Goal: Task Accomplishment & Management: Manage account settings

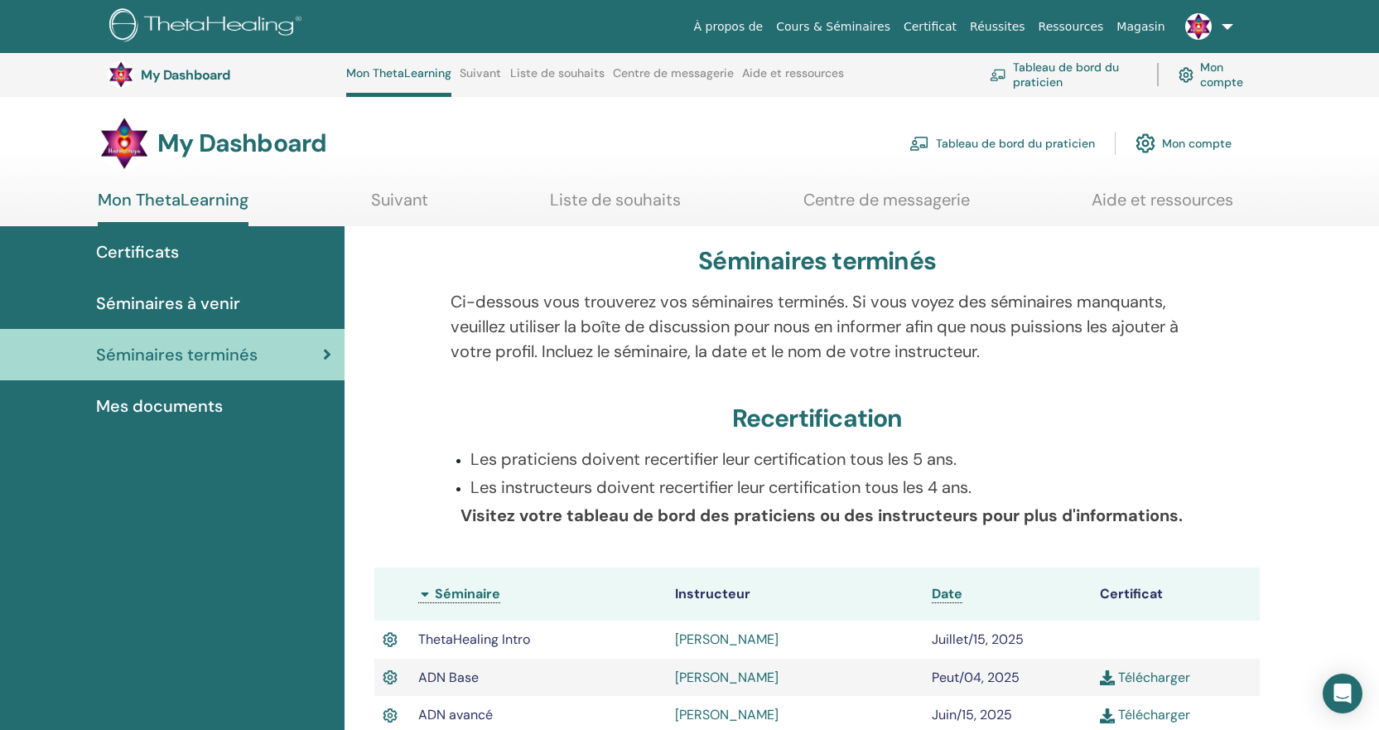
scroll to position [311, 0]
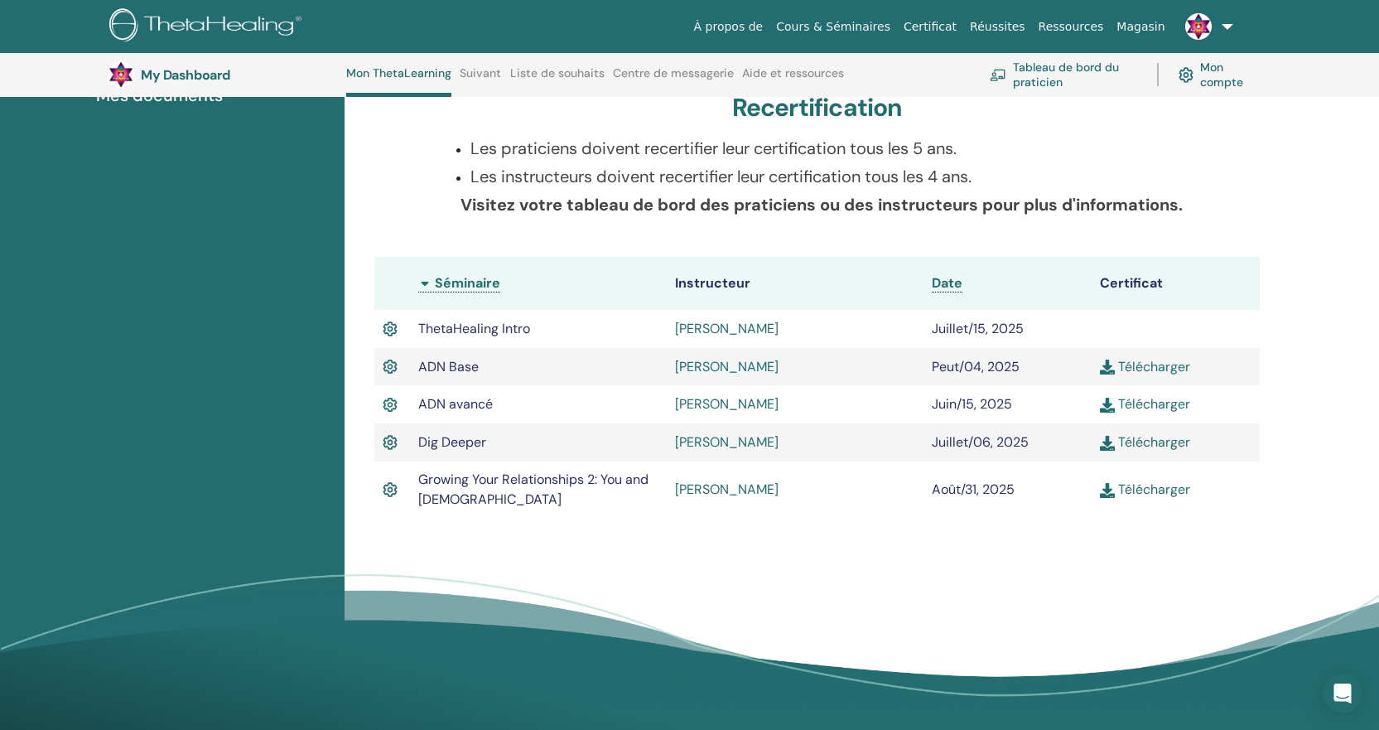
click at [1030, 71] on link "Tableau de bord du praticien" at bounding box center [1063, 74] width 147 height 36
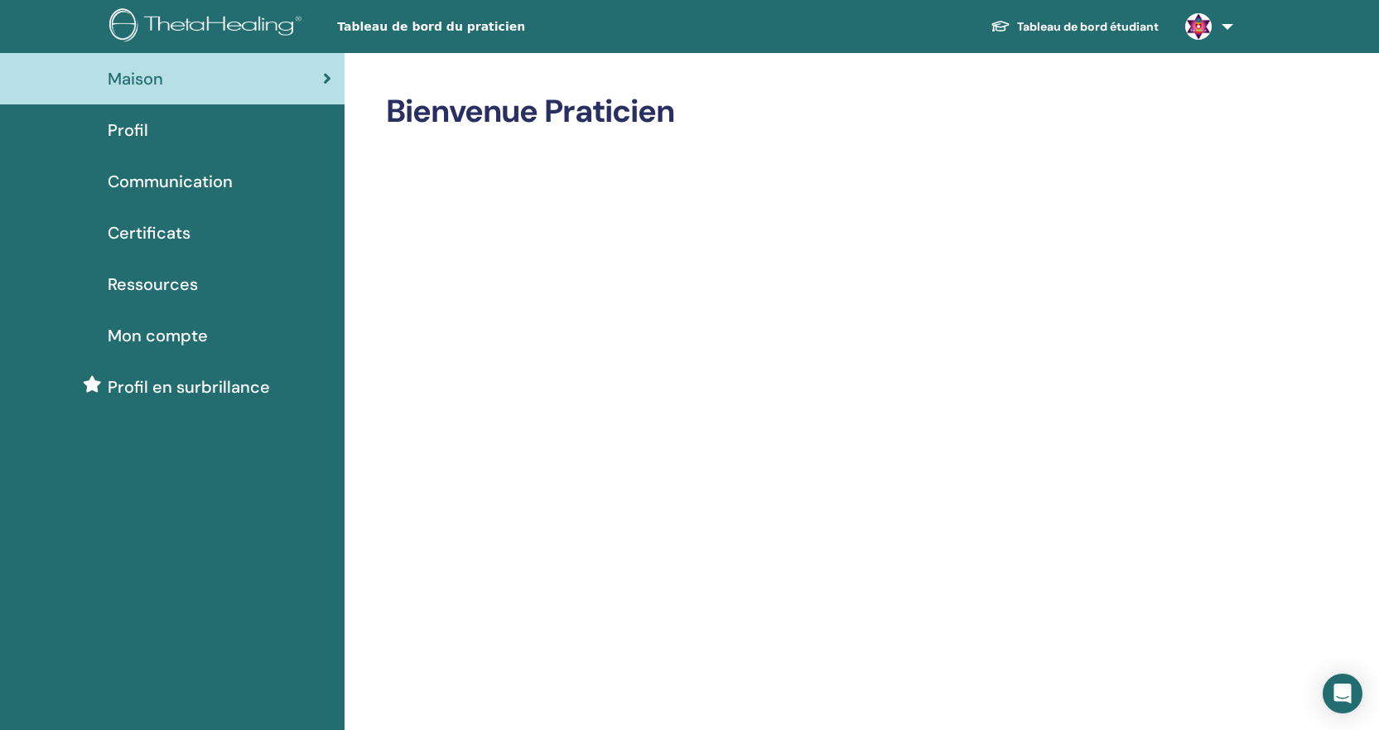
click at [129, 128] on span "Profil" at bounding box center [128, 130] width 41 height 25
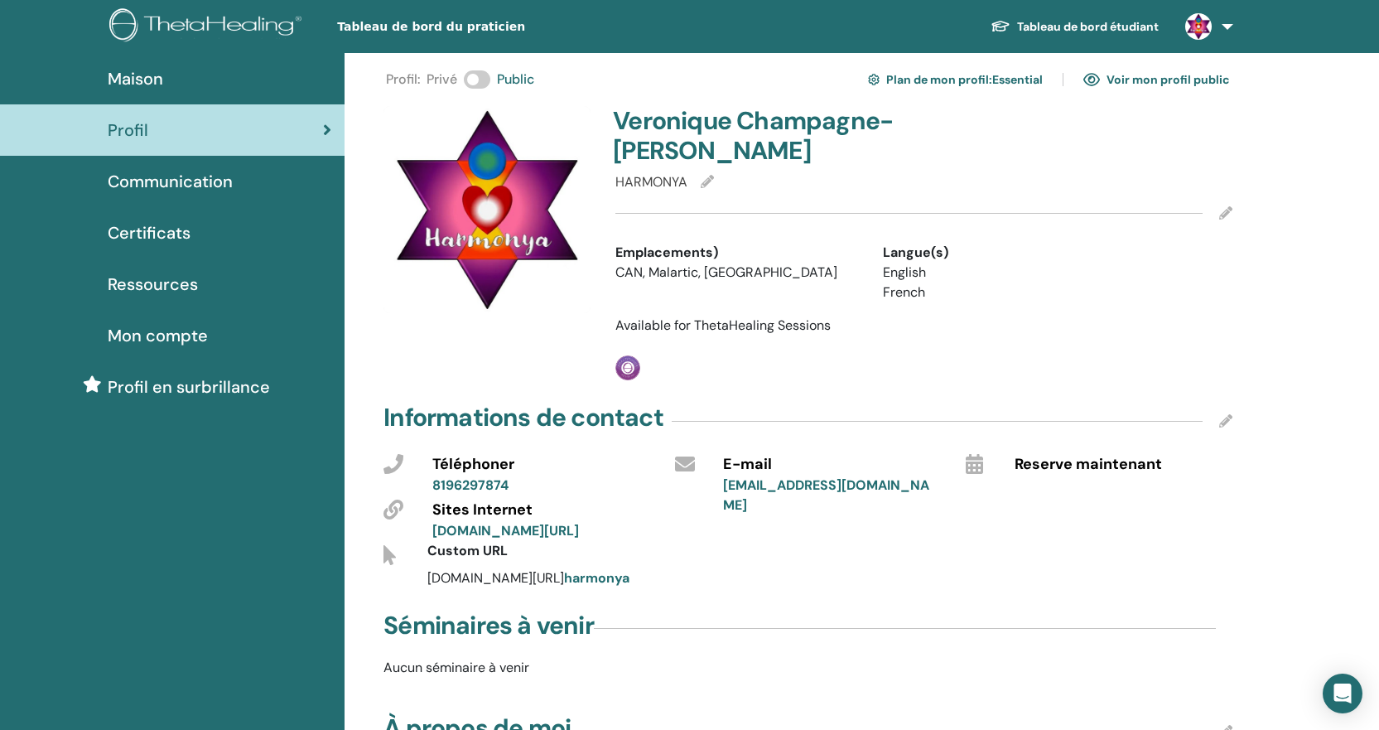
click at [170, 184] on span "Communication" at bounding box center [170, 181] width 125 height 25
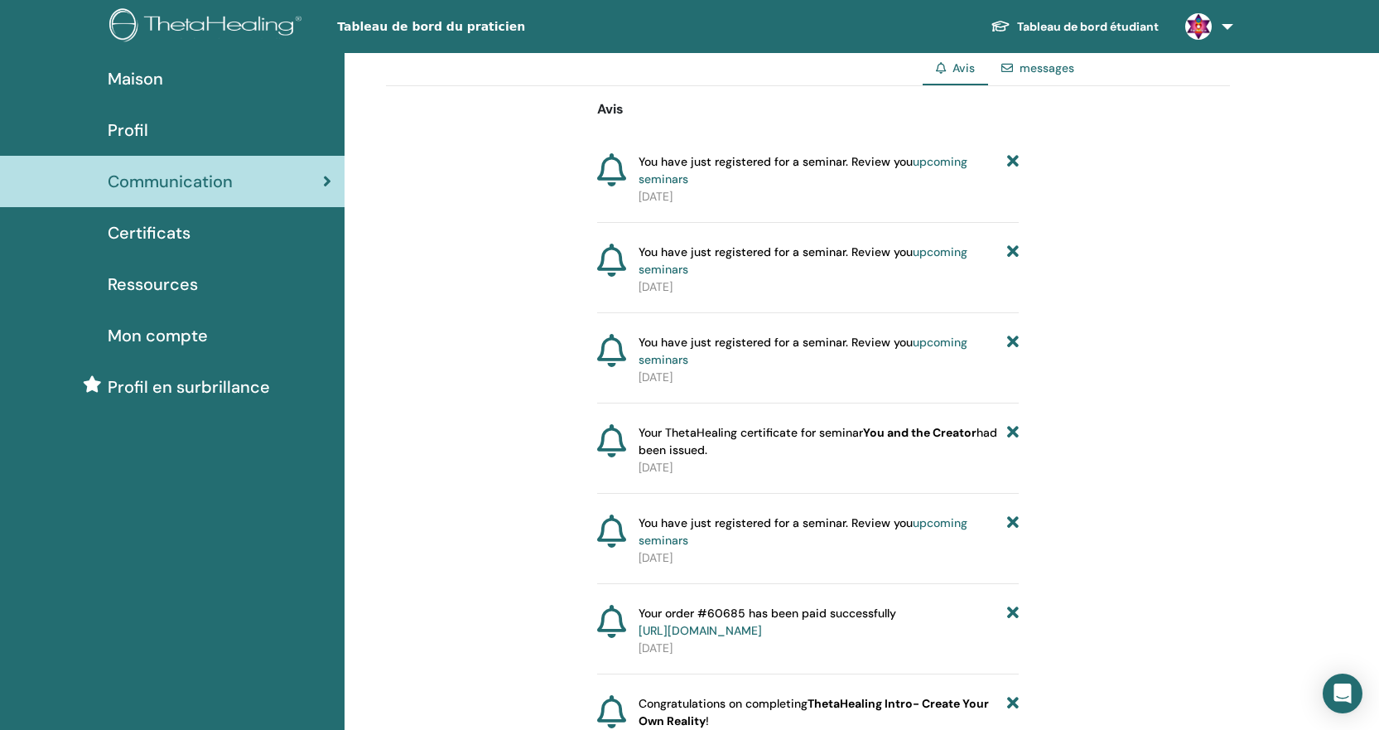
click at [162, 236] on span "Certificats" at bounding box center [149, 232] width 83 height 25
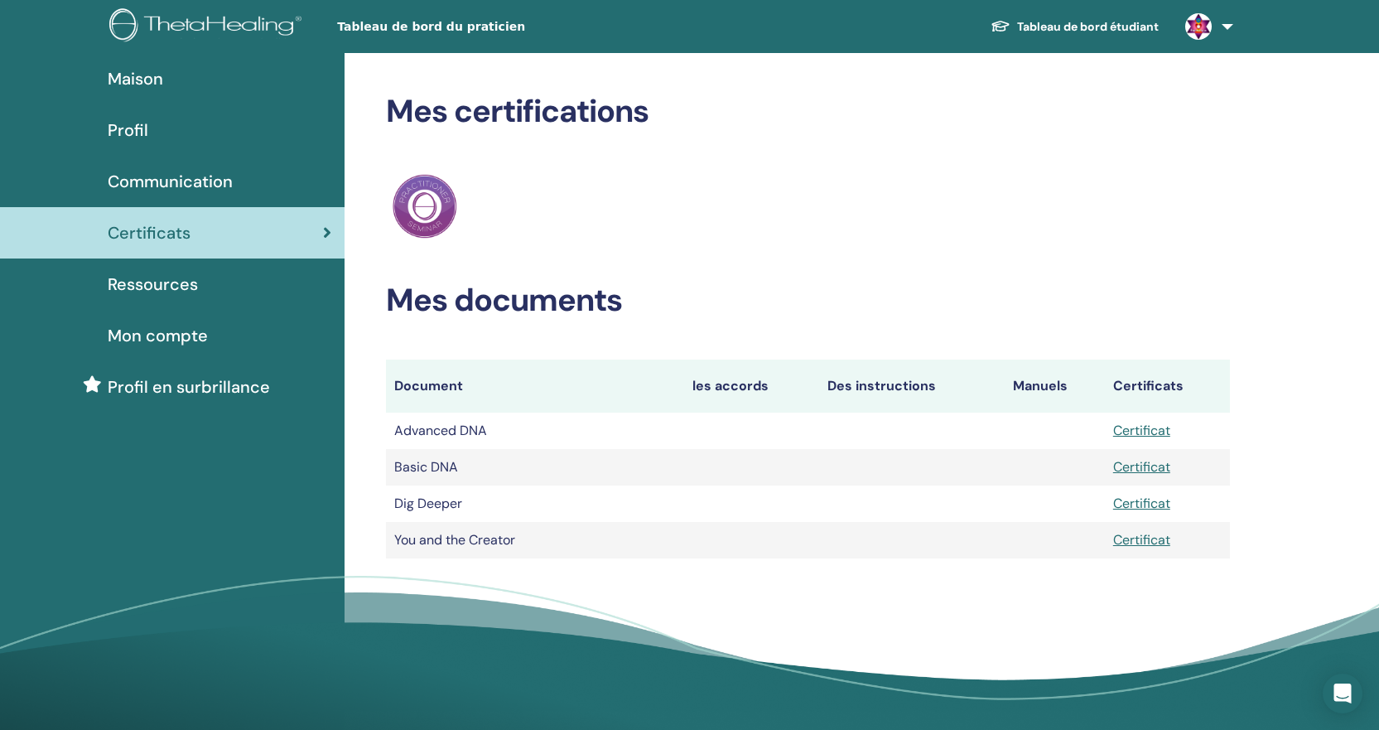
click at [170, 282] on span "Ressources" at bounding box center [153, 284] width 90 height 25
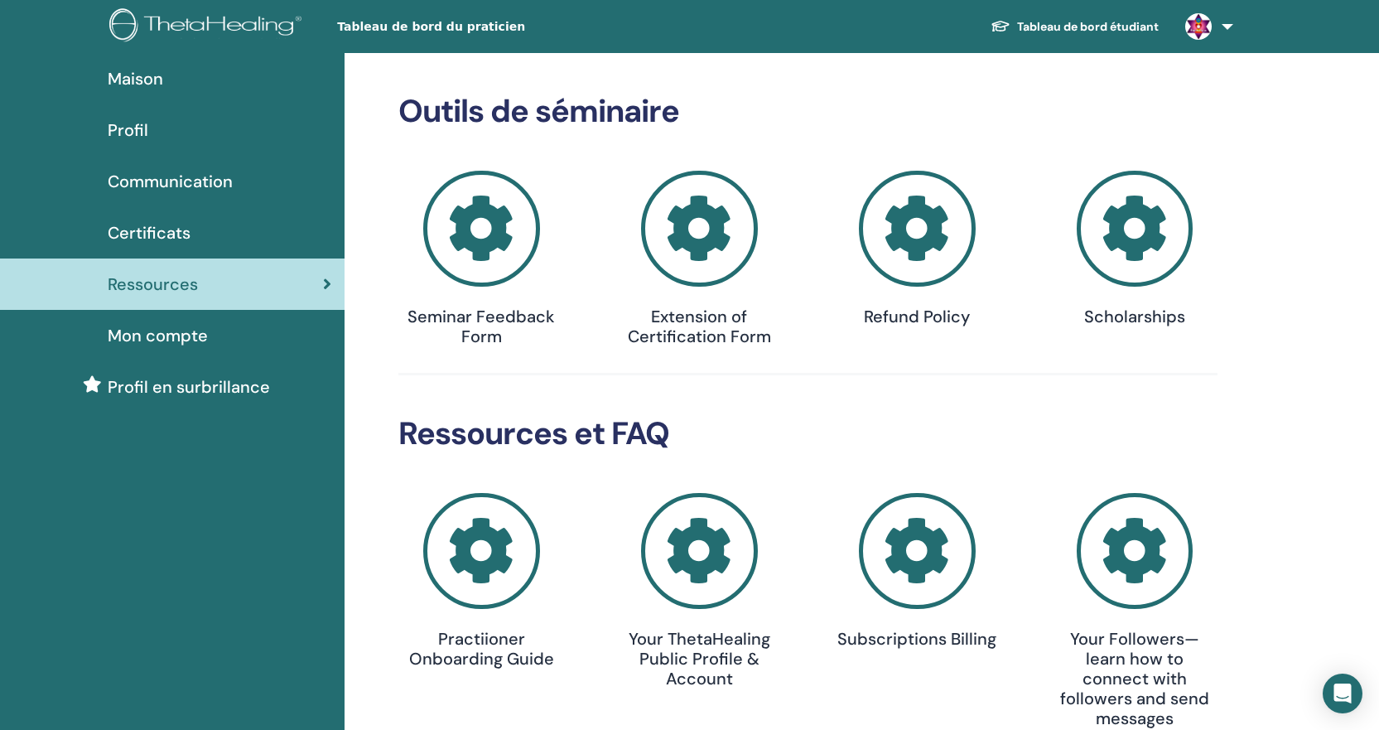
click at [144, 339] on span "Mon compte" at bounding box center [158, 335] width 100 height 25
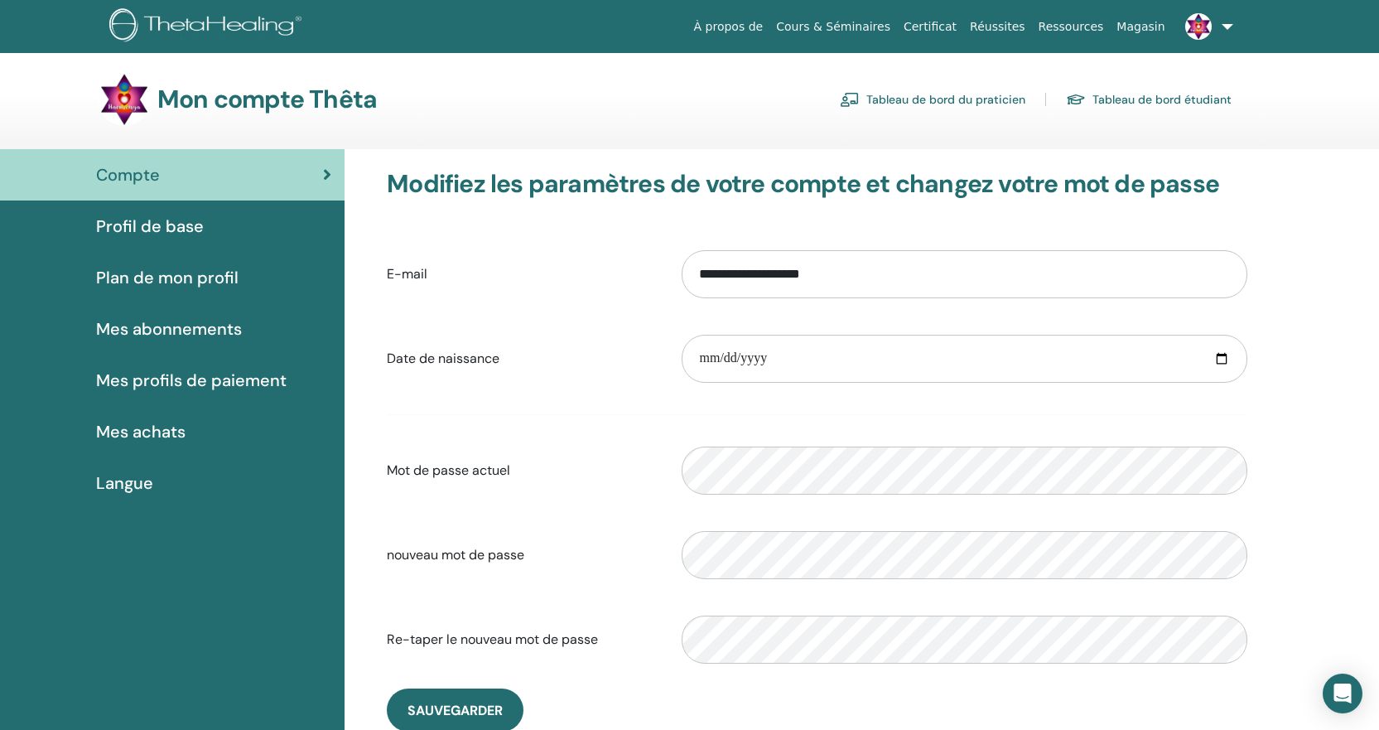
click at [188, 383] on span "Mes profils de paiement" at bounding box center [191, 380] width 191 height 25
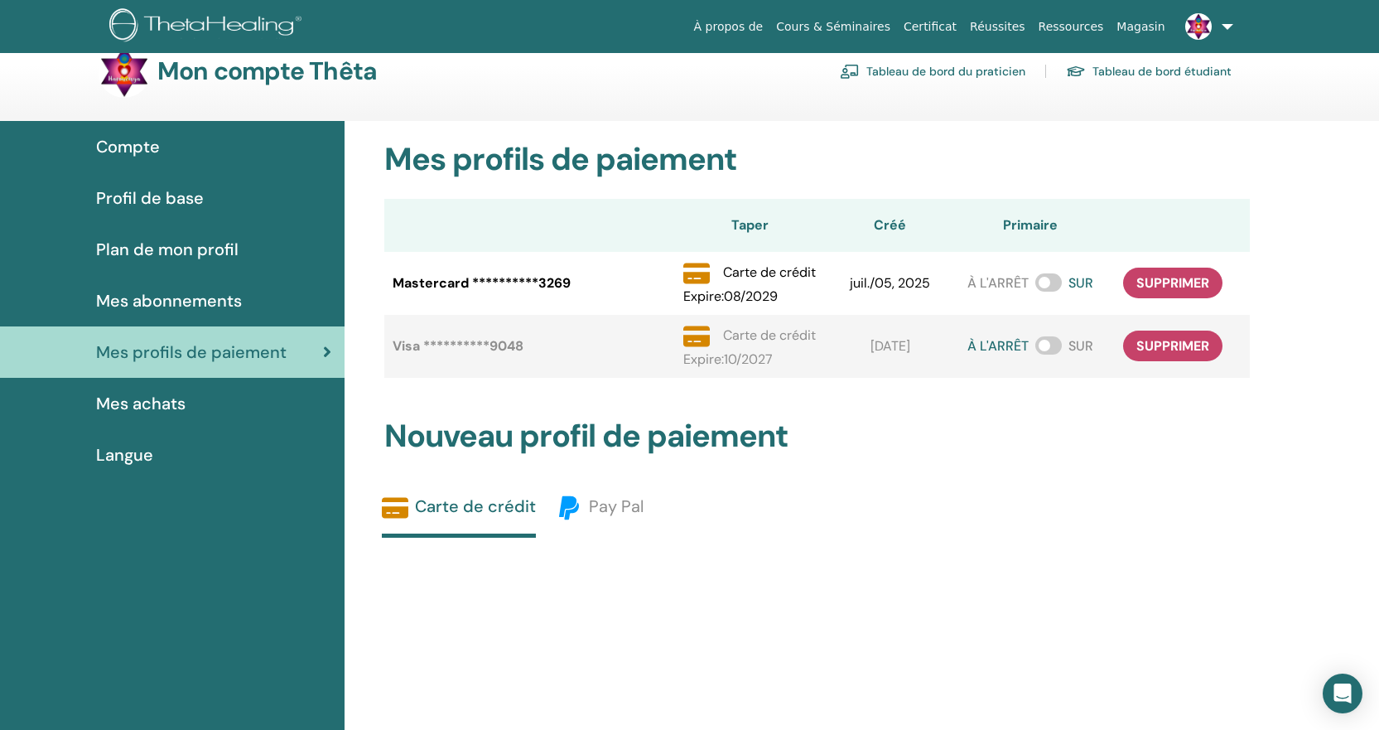
scroll to position [28, 0]
click at [1054, 345] on span at bounding box center [1048, 345] width 27 height 18
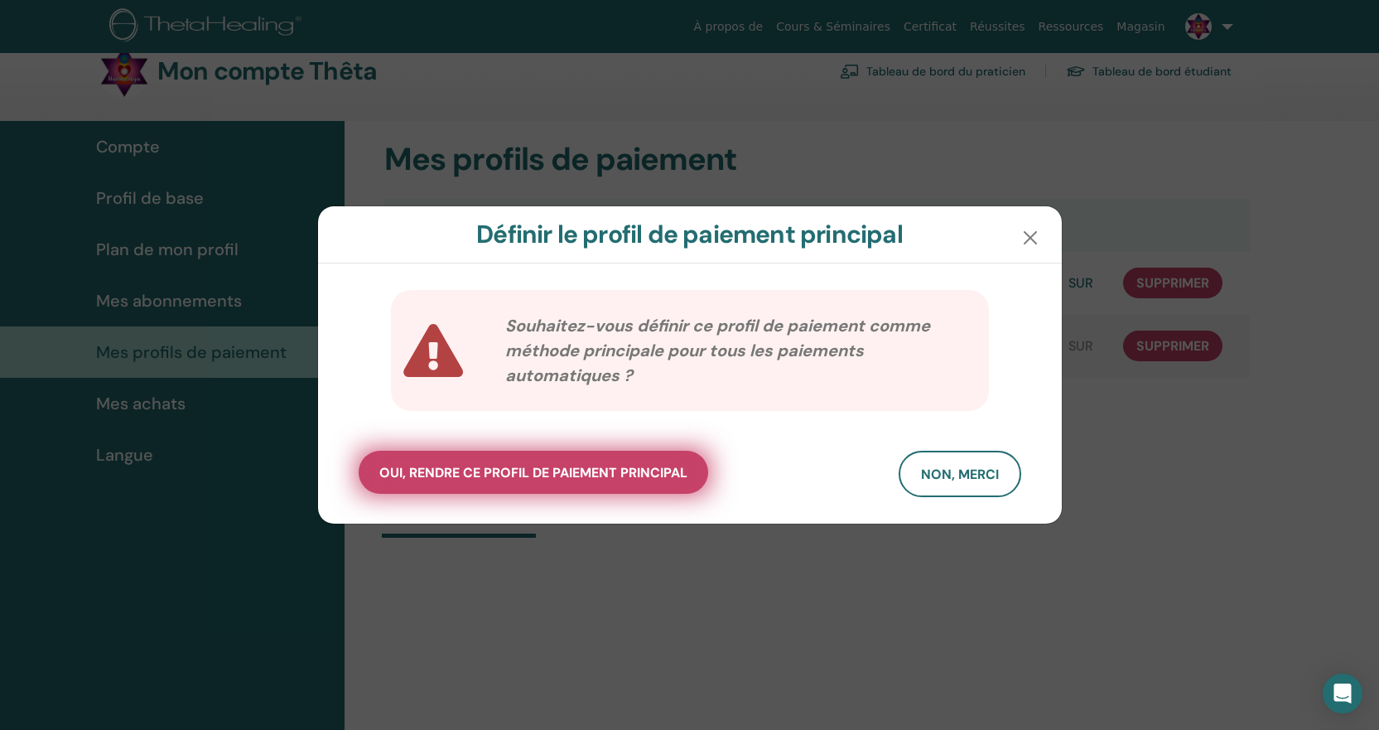
click at [556, 473] on span "oui, rendre ce profil de paiement principal" at bounding box center [533, 472] width 308 height 17
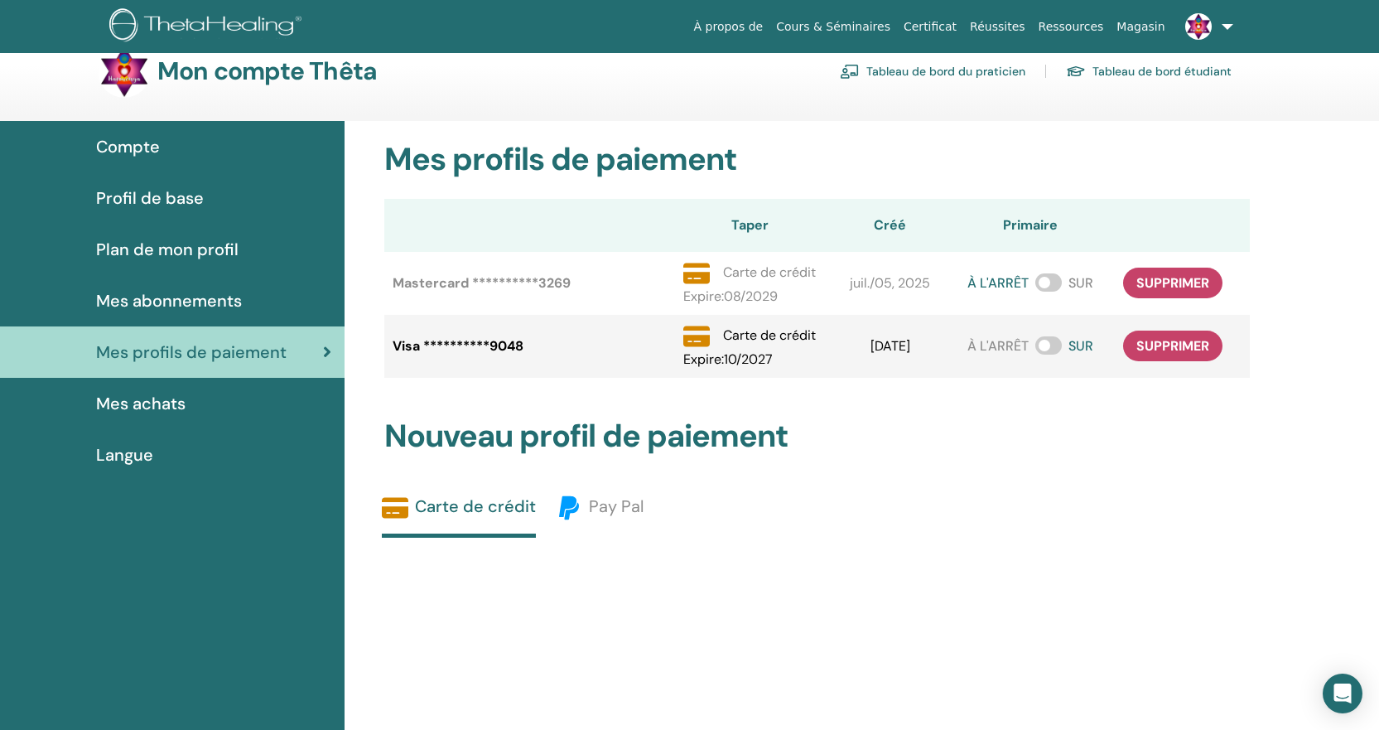
click at [1055, 282] on span at bounding box center [1048, 282] width 27 height 18
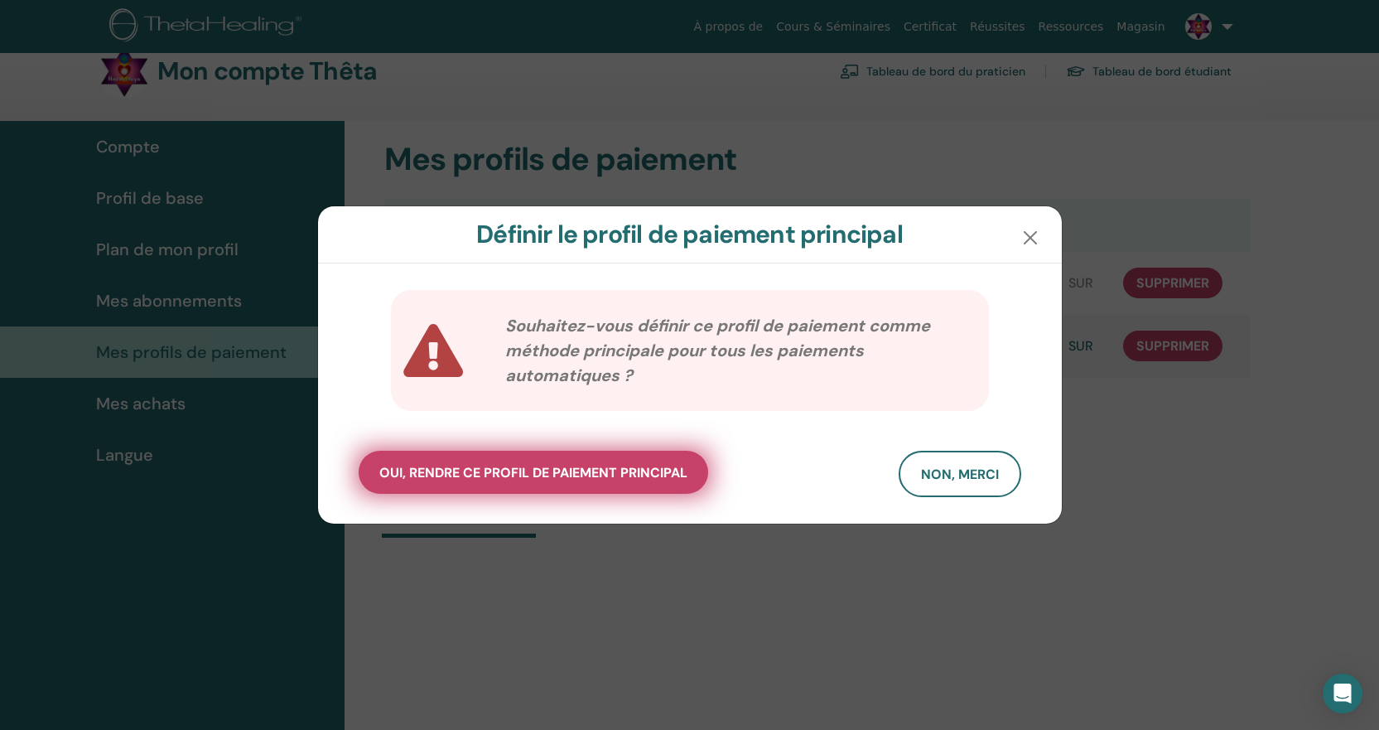
click at [596, 468] on span "oui, rendre ce profil de paiement principal" at bounding box center [533, 472] width 308 height 17
